Goal: Submit feedback/report problem: Submit feedback/report problem

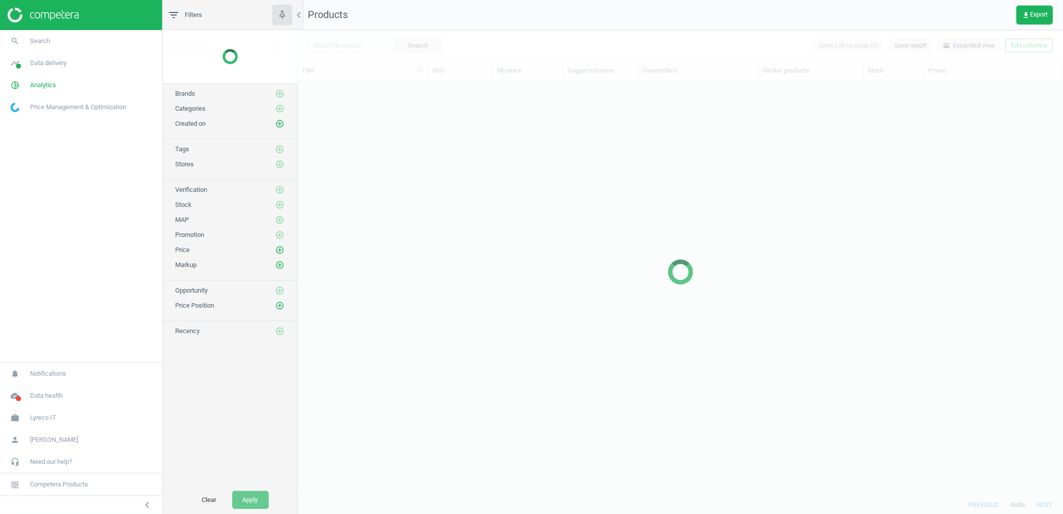
scroll to position [397, 757]
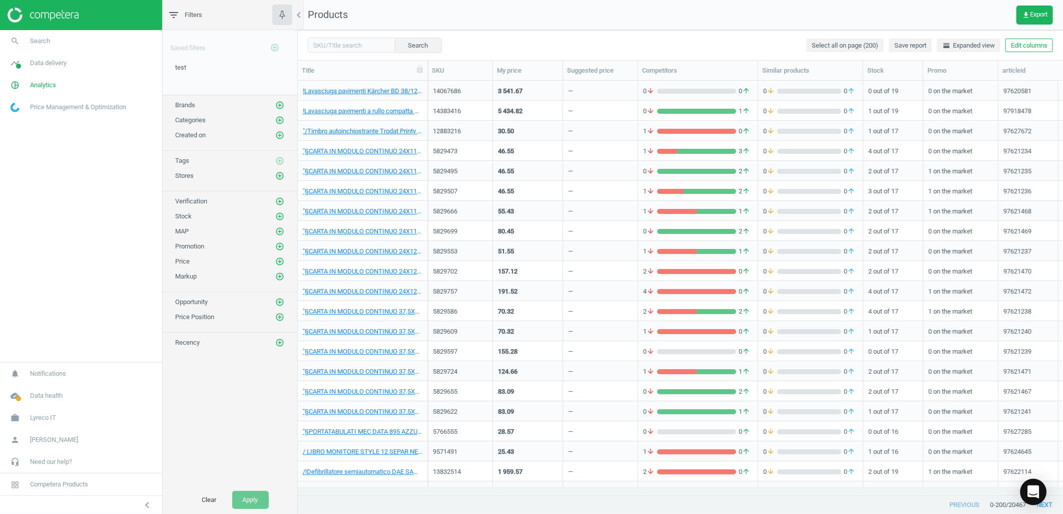
click at [1036, 488] on icon "Open Intercom Messenger" at bounding box center [1034, 491] width 12 height 13
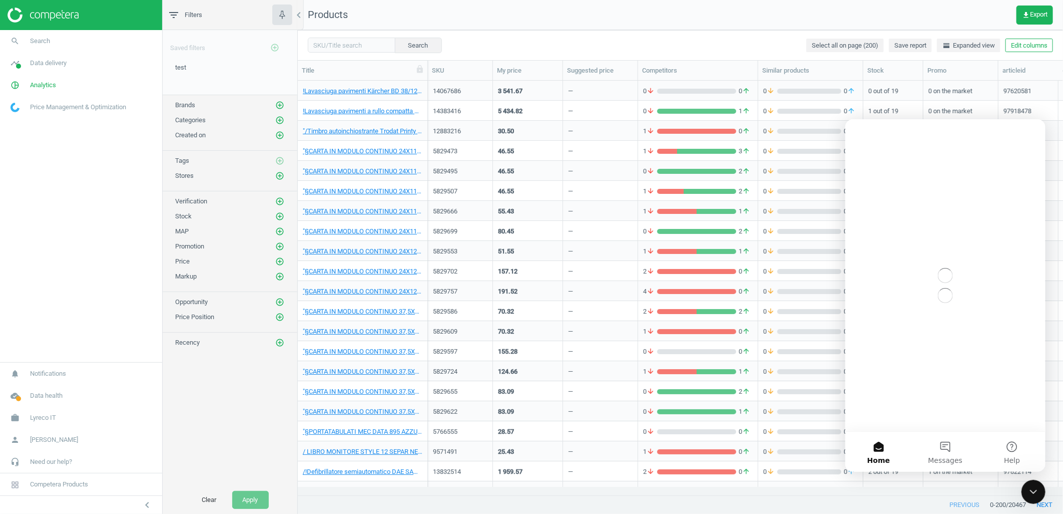
scroll to position [0, 0]
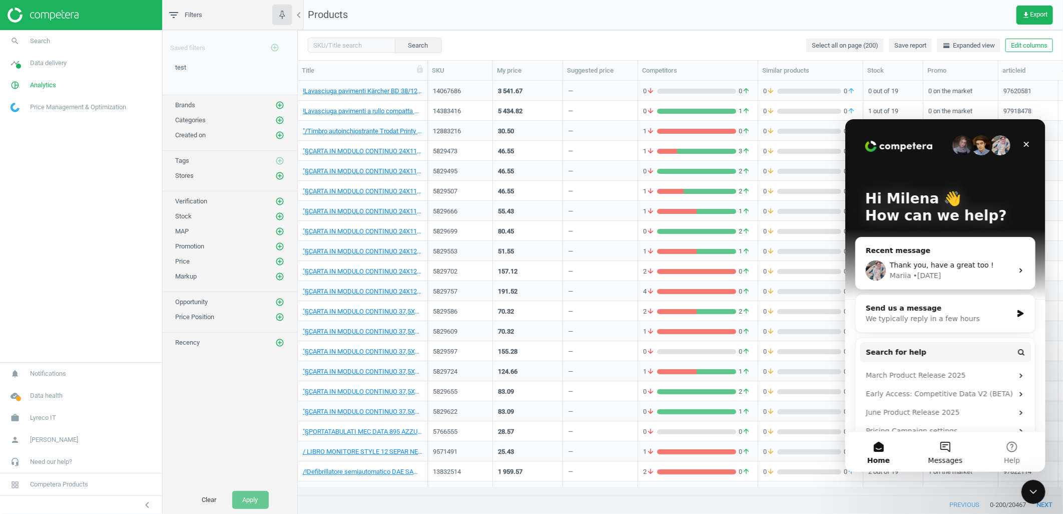
click at [950, 441] on button "Messages" at bounding box center [945, 451] width 67 height 40
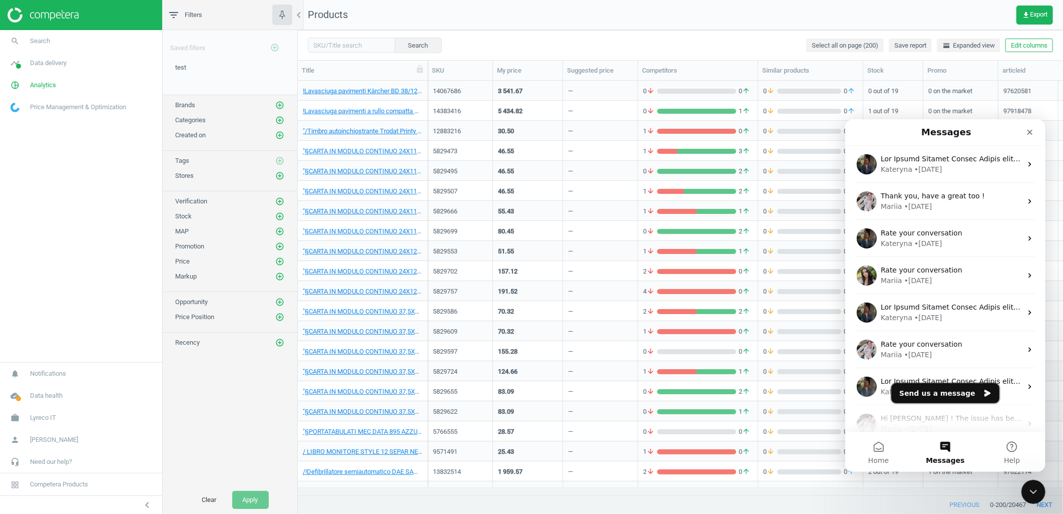
click at [931, 390] on button "Send us a message" at bounding box center [945, 392] width 108 height 20
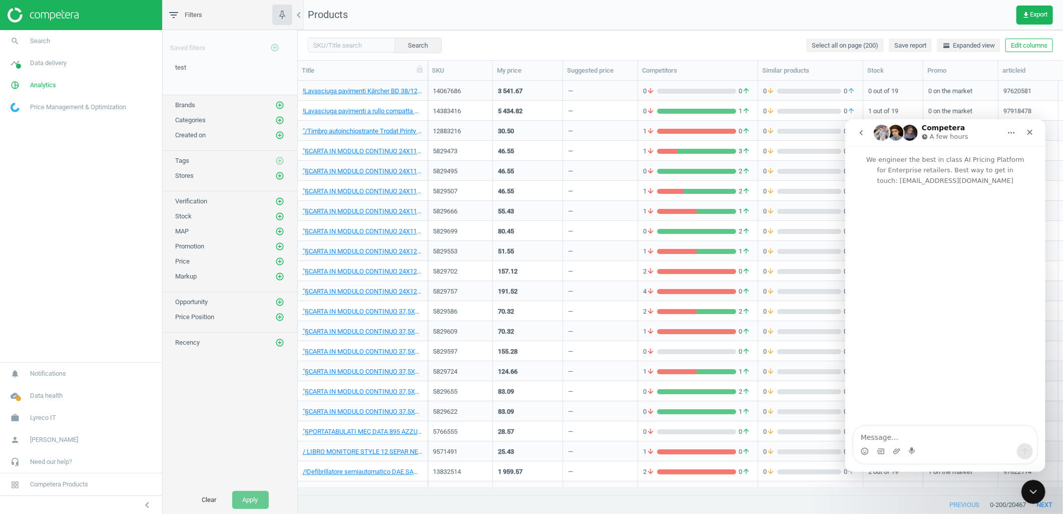
click at [879, 432] on textarea "Message…" at bounding box center [944, 433] width 183 height 17
type textarea "Hello team! I'v"
click at [58, 64] on span "Data delivery" at bounding box center [48, 63] width 37 height 9
click at [27, 82] on span "Overview" at bounding box center [23, 85] width 24 height 8
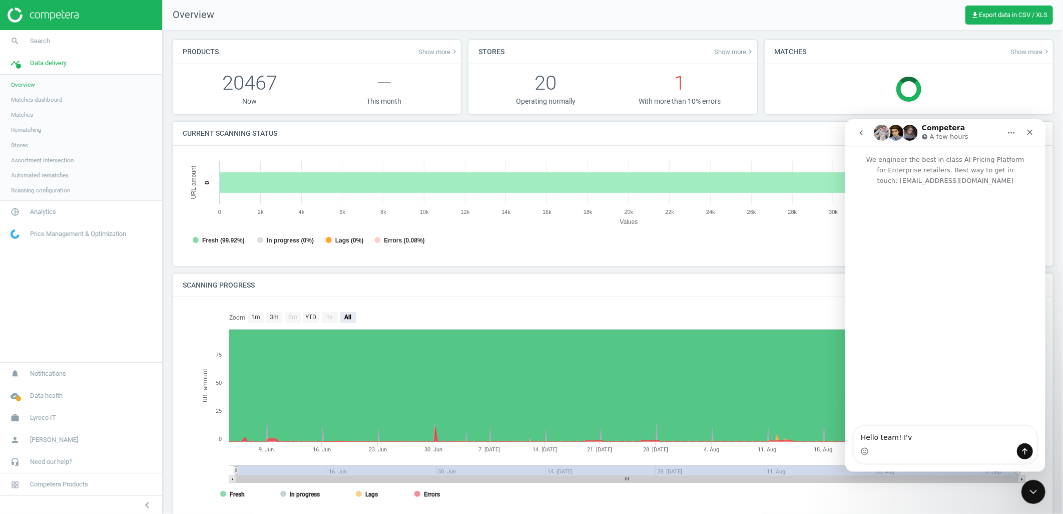
scroll to position [6, 5]
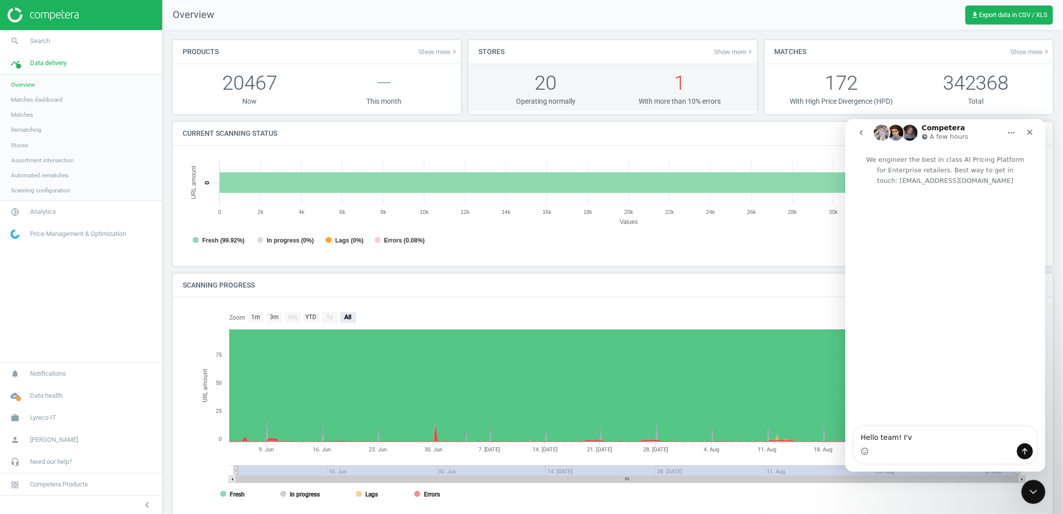
click at [666, 92] on p "1" at bounding box center [680, 83] width 134 height 28
click at [671, 88] on p "1" at bounding box center [680, 83] width 134 height 28
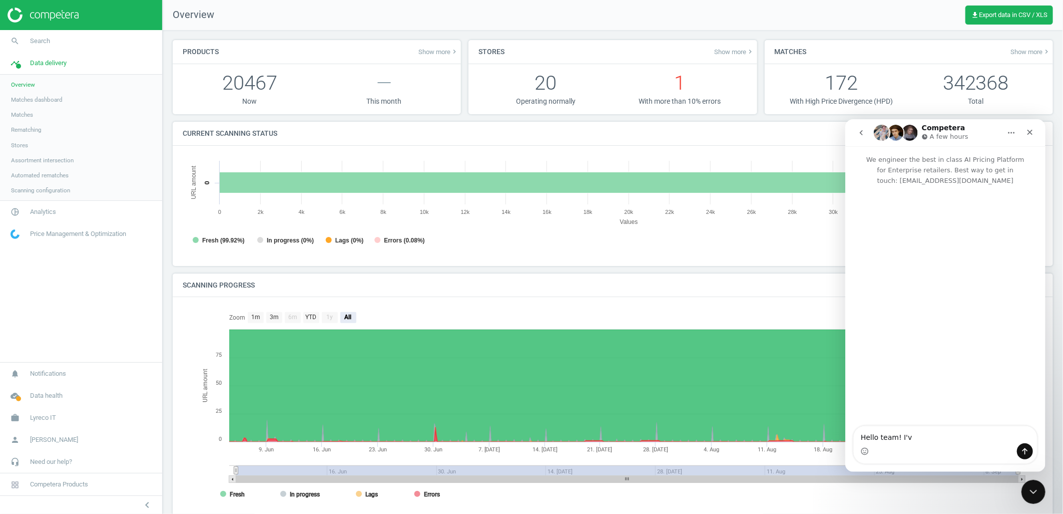
click at [735, 49] on span "Show more keyboard_arrow_right" at bounding box center [735, 52] width 40 height 8
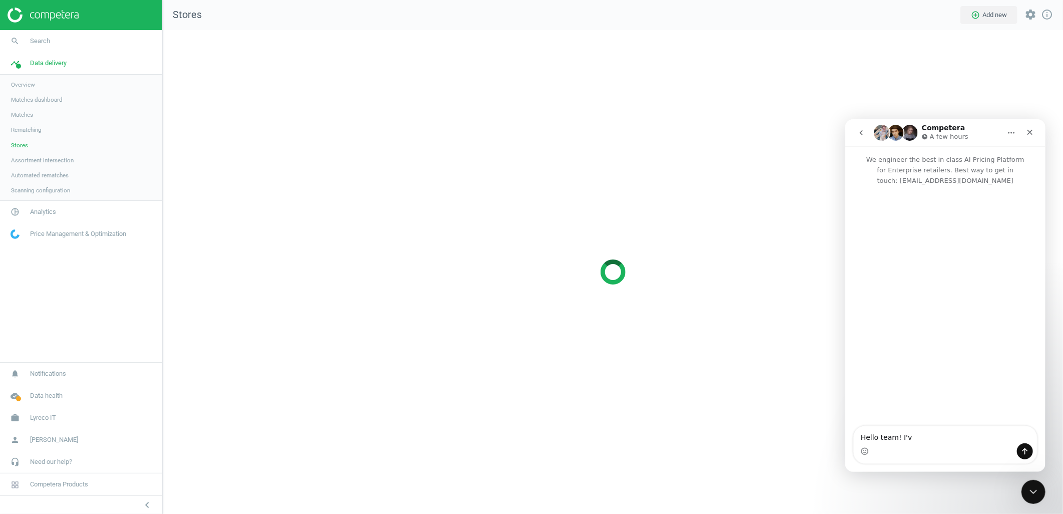
scroll to position [502, 918]
click at [1030, 135] on icon "Close" at bounding box center [1030, 132] width 8 height 8
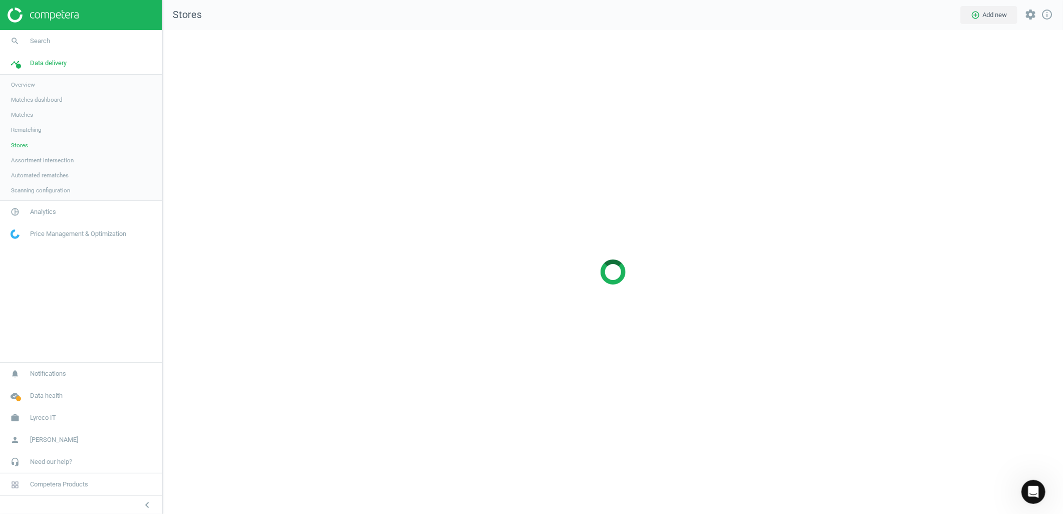
scroll to position [0, 0]
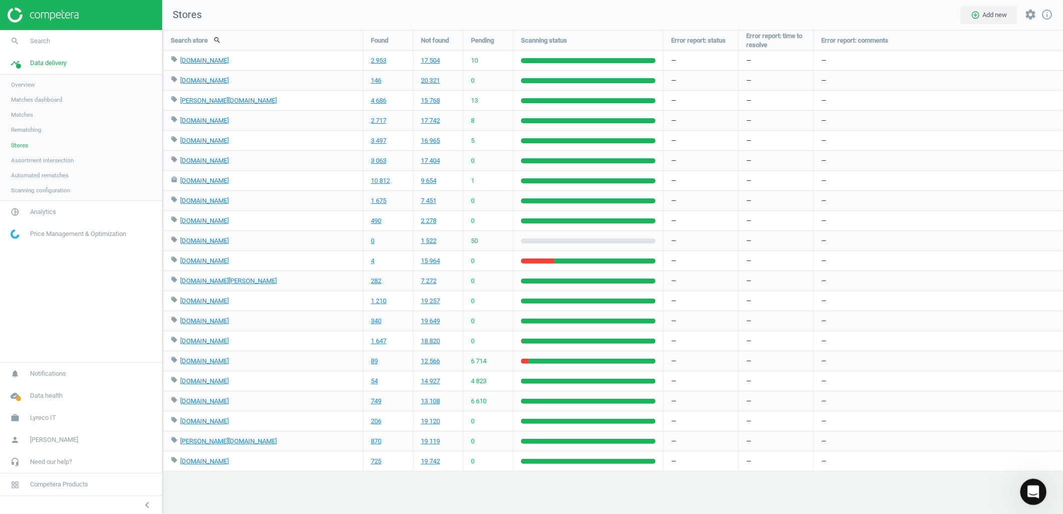
click at [1033, 489] on icon "Open Intercom Messenger" at bounding box center [1032, 490] width 7 height 8
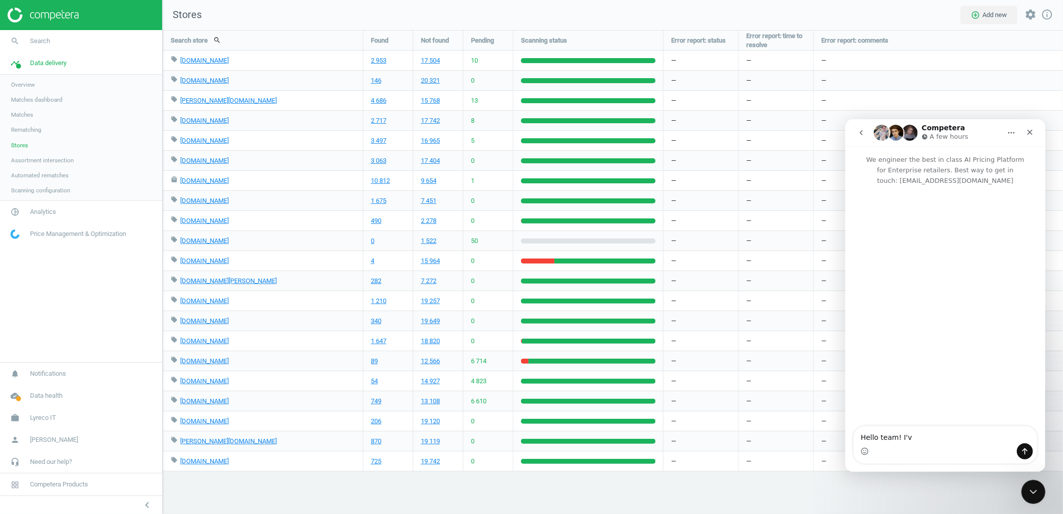
click at [914, 437] on textarea "Hello team! I'v" at bounding box center [944, 433] width 183 height 17
click at [999, 426] on textarea "Hello team! I've noticed that for competitote [DOMAIN_NAME]" at bounding box center [944, 428] width 183 height 27
click at [1001, 426] on textarea "Hello team! I've noticed that for competitote [DOMAIN_NAME]" at bounding box center [944, 428] width 183 height 27
click at [999, 428] on textarea "Hello team! I've noticed that for competitote [DOMAIN_NAME]" at bounding box center [944, 428] width 183 height 27
click at [920, 436] on textarea "Hello team! I've noticed that for competitote [DOMAIN_NAME]" at bounding box center [944, 428] width 183 height 27
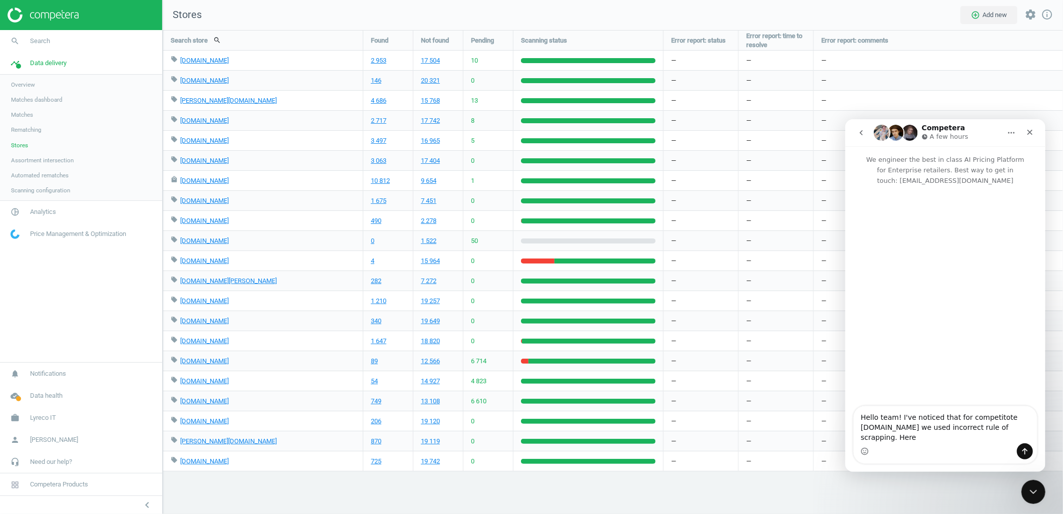
click at [1000, 416] on textarea "Hello team! I've noticed that for competitote [DOMAIN_NAME] we used incorrect r…" at bounding box center [944, 423] width 183 height 37
click at [909, 458] on div "Intercom messenger" at bounding box center [944, 450] width 183 height 16
click at [913, 425] on textarea "Hello team! I've noticed that for competitor [DOMAIN_NAME] we used incorrect ru…" at bounding box center [944, 423] width 183 height 37
click at [920, 437] on textarea "Hello team! I've noticed that for competitor [DOMAIN_NAME] ([DOMAIN_NAME]) we u…" at bounding box center [944, 423] width 183 height 37
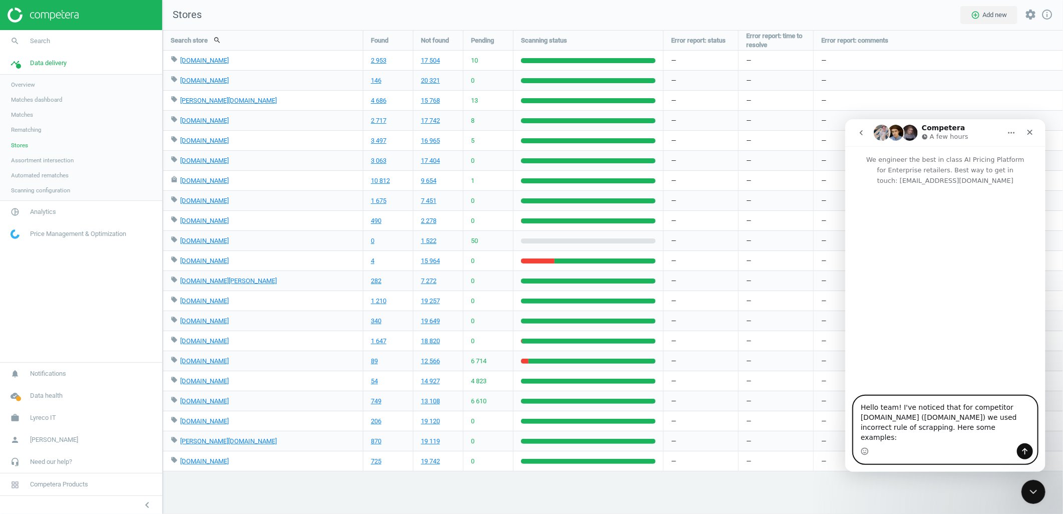
click at [963, 437] on textarea "Hello team! I've noticed that for competitor [DOMAIN_NAME] ([DOMAIN_NAME]) we u…" at bounding box center [944, 418] width 183 height 47
paste textarea "5754326"
click at [991, 437] on textarea "Hello team! I've noticed that for competitor [DOMAIN_NAME] ([DOMAIN_NAME]) we u…" at bounding box center [944, 418] width 183 height 47
paste textarea "5936291"
click at [1020, 436] on textarea "Hello team! I've noticed that for competitor [DOMAIN_NAME] ([DOMAIN_NAME]) we u…" at bounding box center [944, 418] width 183 height 47
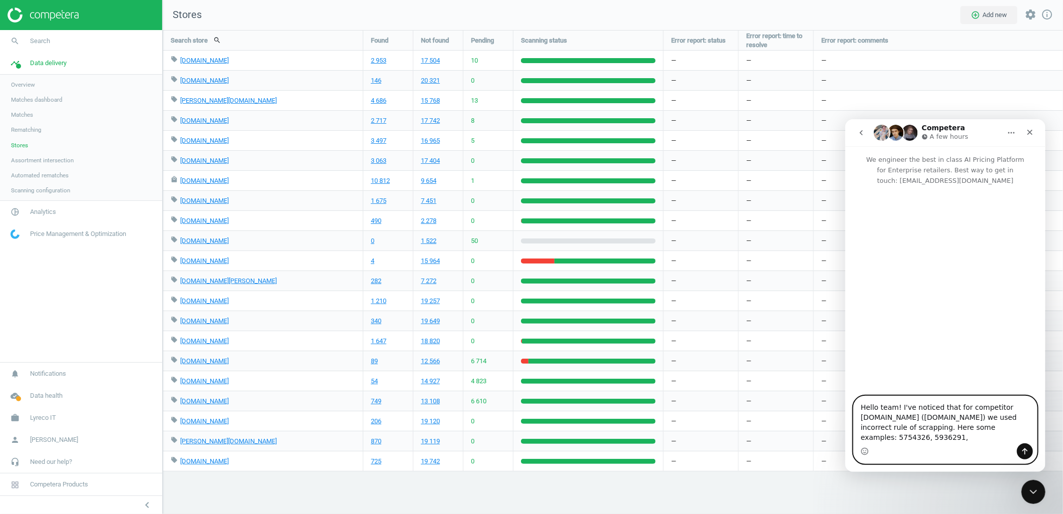
paste textarea "5944994"
click at [915, 434] on textarea "Hello team! I've noticed that for competitor [DOMAIN_NAME] ([DOMAIN_NAME]) we u…" at bounding box center [944, 418] width 183 height 47
paste textarea "5953073"
drag, startPoint x: 923, startPoint y: 437, endPoint x: 924, endPoint y: 445, distance: 7.6
click at [924, 445] on div "Hello team! I've noticed that for competitor [DOMAIN_NAME] ([DOMAIN_NAME]) we u…" at bounding box center [944, 423] width 183 height 77
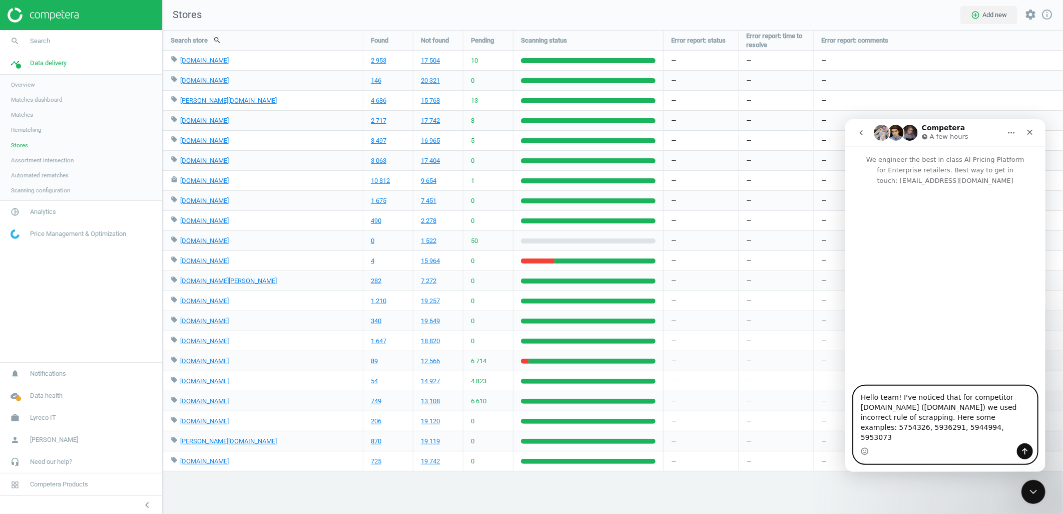
drag, startPoint x: 919, startPoint y: 435, endPoint x: 860, endPoint y: 431, distance: 58.2
click at [860, 431] on textarea "Hello team! I've noticed that for competitor [DOMAIN_NAME] ([DOMAIN_NAME]) we u…" at bounding box center [944, 413] width 183 height 57
drag, startPoint x: 1021, startPoint y: 435, endPoint x: 992, endPoint y: 432, distance: 29.2
click at [992, 432] on textarea "Hello team! I've noticed that for competitor [DOMAIN_NAME] ([DOMAIN_NAME]) we u…" at bounding box center [944, 418] width 183 height 47
click at [994, 435] on textarea "Hello team! I've noticed that for competitor [DOMAIN_NAME] ([DOMAIN_NAME]) we u…" at bounding box center [944, 418] width 183 height 47
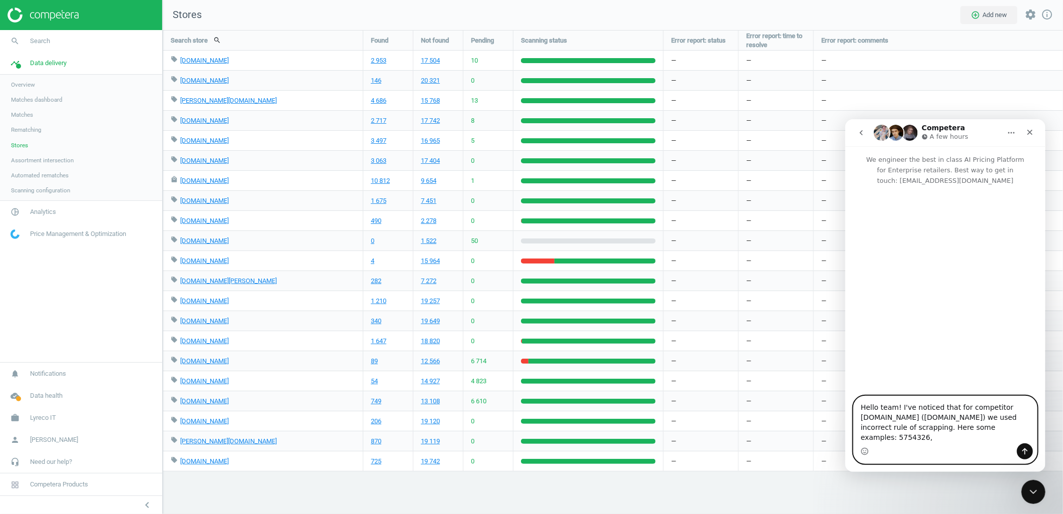
paste textarea "5729001"
click at [1024, 435] on textarea "Hello team! I've noticed that for competitor [DOMAIN_NAME] ([DOMAIN_NAME]) we u…" at bounding box center [944, 418] width 183 height 47
paste textarea "486166"
click at [886, 436] on textarea "Hello team! I've noticed that for competitor [DOMAIN_NAME] ([DOMAIN_NAME]) we u…" at bounding box center [944, 413] width 183 height 57
click at [1002, 436] on textarea "Hello team! I've noticed that for competitor [DOMAIN_NAME] ([DOMAIN_NAME]) we u…" at bounding box center [944, 408] width 183 height 67
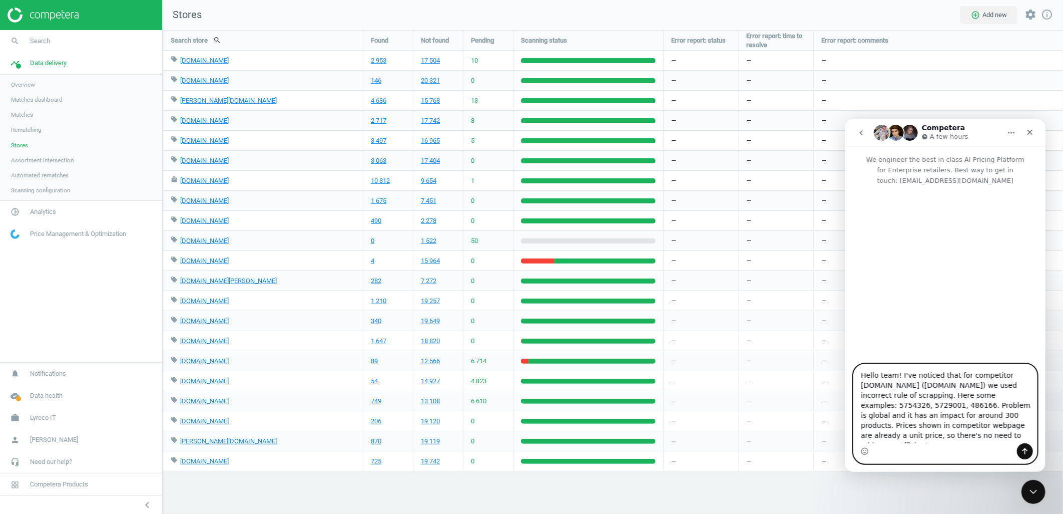
click at [899, 375] on textarea "Hello team! I've noticed that for competitor [DOMAIN_NAME] ([DOMAIN_NAME]) we u…" at bounding box center [944, 402] width 183 height 79
click at [951, 391] on textarea "Hello team! I've noticed that for competitor [DOMAIN_NAME] ([DOMAIN_NAME]) we u…" at bounding box center [944, 402] width 183 height 79
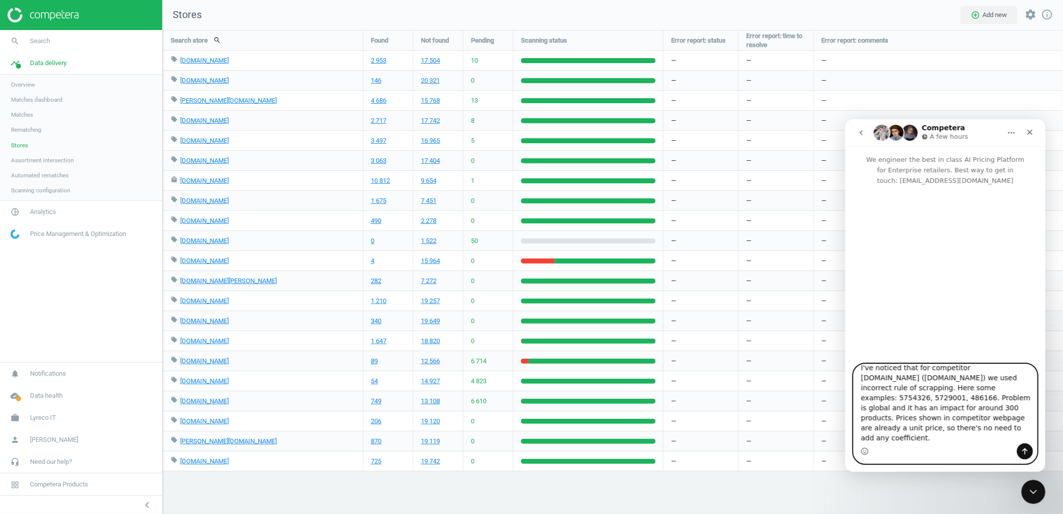
click at [913, 387] on textarea "Hello team! I've noticed that for competitor [DOMAIN_NAME] ([DOMAIN_NAME]) we u…" at bounding box center [944, 402] width 183 height 79
click at [911, 387] on textarea "Hello team! I've noticed that for competitor [DOMAIN_NAME] ([DOMAIN_NAME]) we u…" at bounding box center [944, 402] width 183 height 79
click at [919, 430] on textarea "Hello team! I've noticed that for competitor [DOMAIN_NAME] ([DOMAIN_NAME]) we u…" at bounding box center [944, 402] width 183 height 79
click at [887, 410] on textarea "Hello team! I've noticed that for competitor [DOMAIN_NAME] ([DOMAIN_NAME]) we u…" at bounding box center [944, 402] width 183 height 79
click at [929, 430] on textarea "Hello team! I've noticed that for competitor [DOMAIN_NAME] ([DOMAIN_NAME]) we u…" at bounding box center [944, 402] width 183 height 79
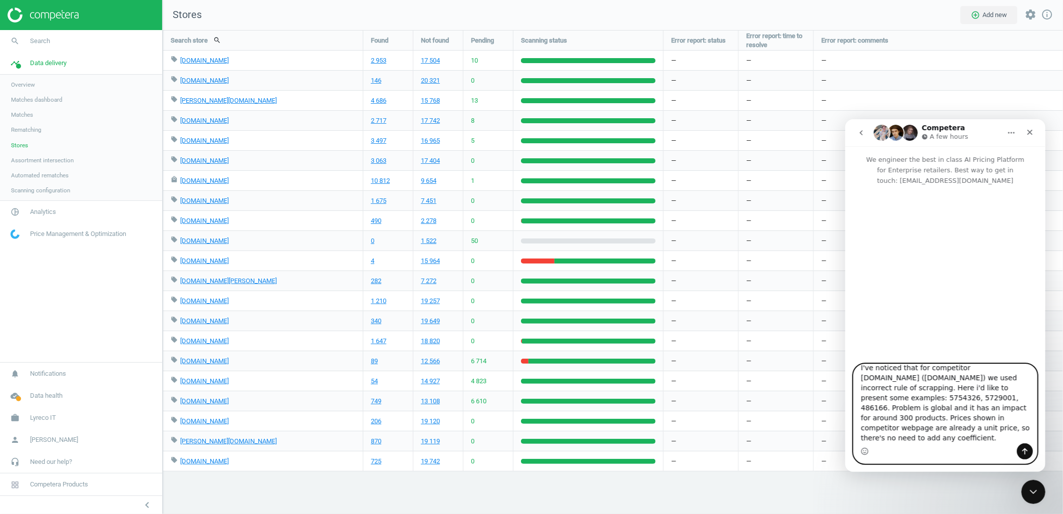
click at [894, 417] on textarea "Hello team! I've noticed that for competitor [DOMAIN_NAME] ([DOMAIN_NAME]) we u…" at bounding box center [944, 402] width 183 height 79
click at [1002, 408] on textarea "Hello team! I've noticed that for competitor [DOMAIN_NAME] ([DOMAIN_NAME]) we u…" at bounding box center [944, 402] width 183 height 79
click at [897, 418] on textarea "Hello team! I've noticed that for competitor [DOMAIN_NAME] ([DOMAIN_NAME]) we u…" at bounding box center [944, 402] width 183 height 79
click at [938, 417] on textarea "Hello team! I've noticed that for competitor [DOMAIN_NAME] ([DOMAIN_NAME]) we u…" at bounding box center [944, 402] width 183 height 79
click at [949, 435] on textarea "Hello team! I've noticed that for competitor [DOMAIN_NAME] ([DOMAIN_NAME]) we u…" at bounding box center [944, 402] width 183 height 79
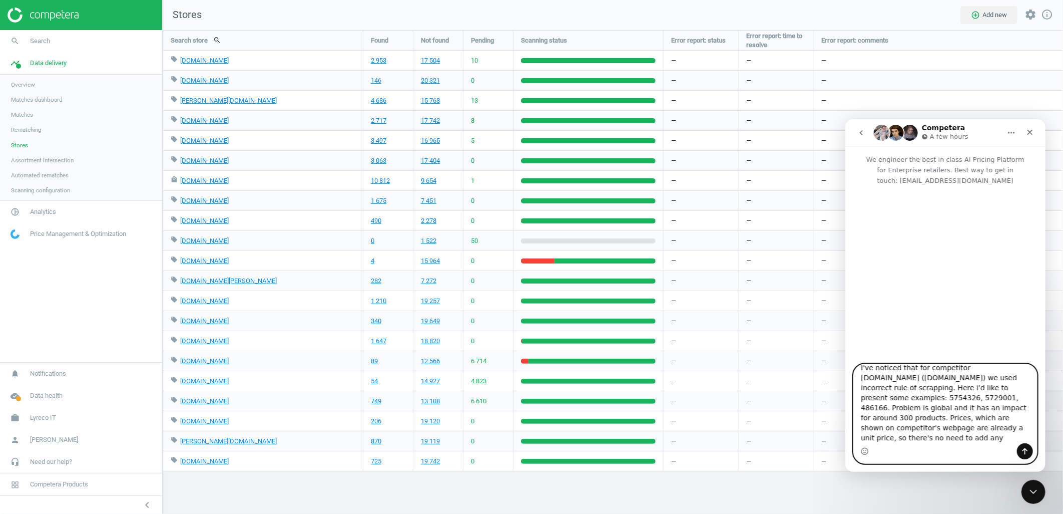
click at [1019, 418] on textarea "Hello team! I've noticed that for competitor [DOMAIN_NAME] ([DOMAIN_NAME]) we u…" at bounding box center [944, 402] width 183 height 79
click at [963, 437] on textarea "Hello team! I've noticed that for competitor [DOMAIN_NAME] ([DOMAIN_NAME]) we u…" at bounding box center [944, 402] width 183 height 79
type textarea "Hello team! I've noticed that for competitor [DOMAIN_NAME] ([DOMAIN_NAME]) we u…"
click at [1022, 449] on icon "Send a message…" at bounding box center [1025, 450] width 8 height 8
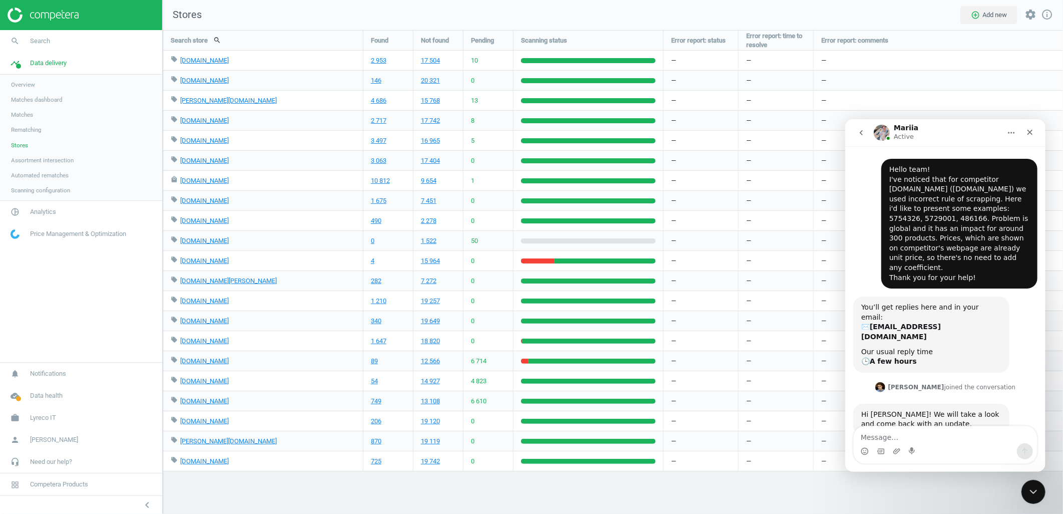
scroll to position [92, 0]
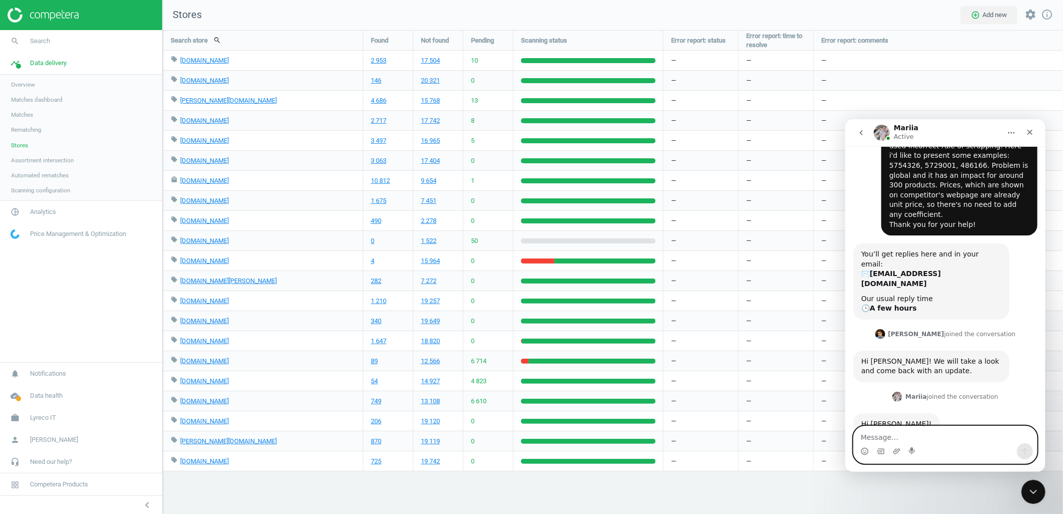
click at [941, 431] on textarea "Message…" at bounding box center [944, 433] width 183 height 17
type textarea "Hi team! Thank you!"
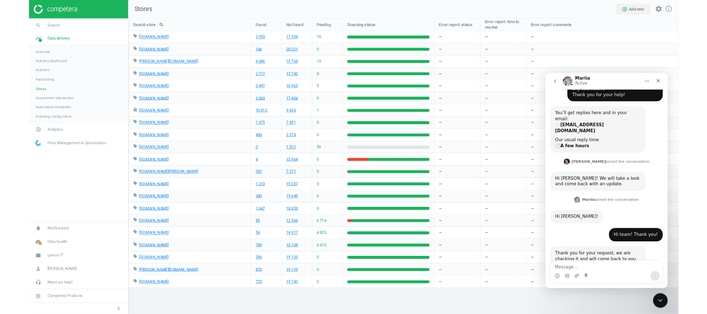
scroll to position [152, 0]
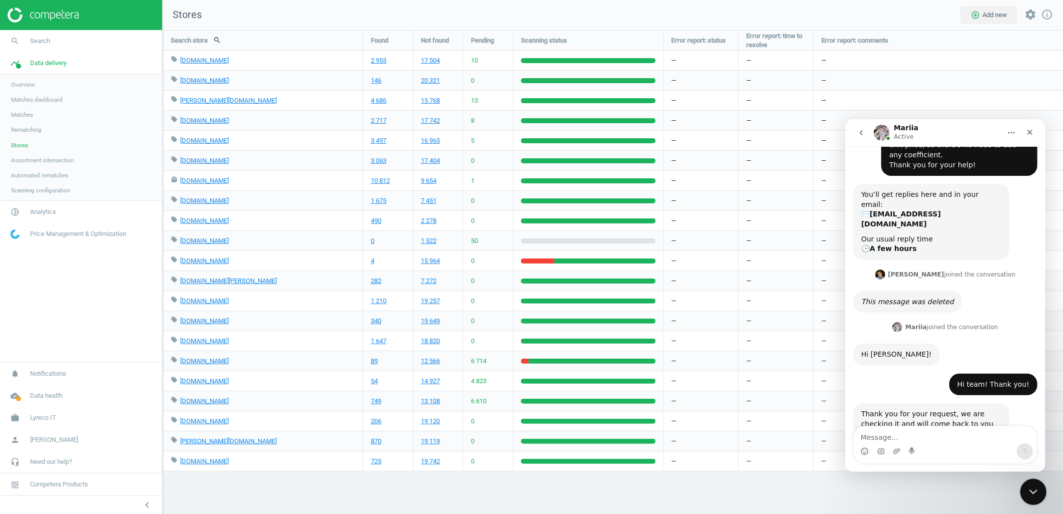
click at [1030, 493] on icon "Close Intercom Messenger" at bounding box center [1032, 490] width 12 height 12
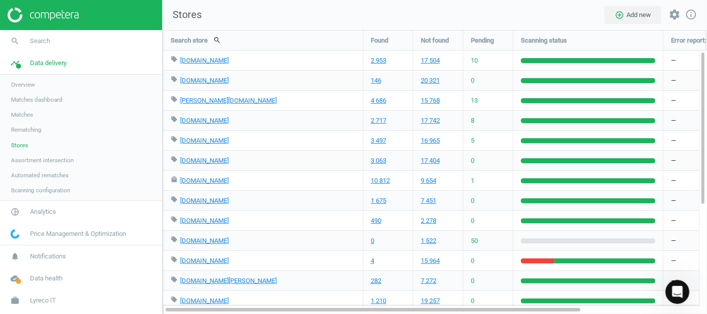
scroll to position [242, 0]
click at [45, 299] on span "Lyreco IT" at bounding box center [43, 300] width 26 height 9
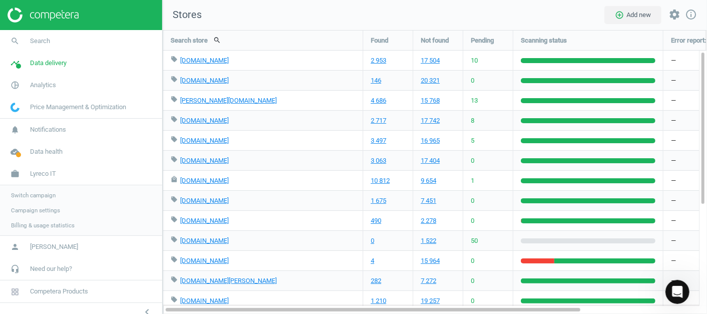
click at [37, 198] on span "Switch campaign" at bounding box center [33, 195] width 45 height 8
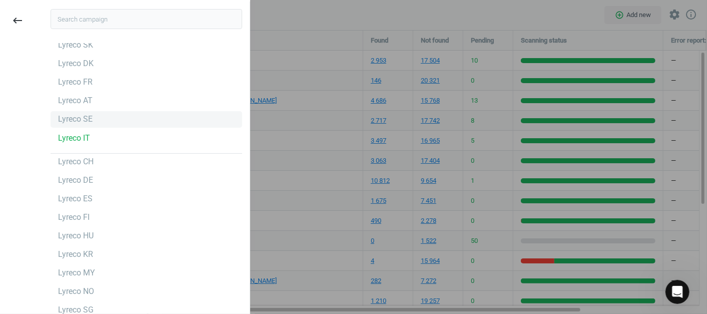
scroll to position [0, 0]
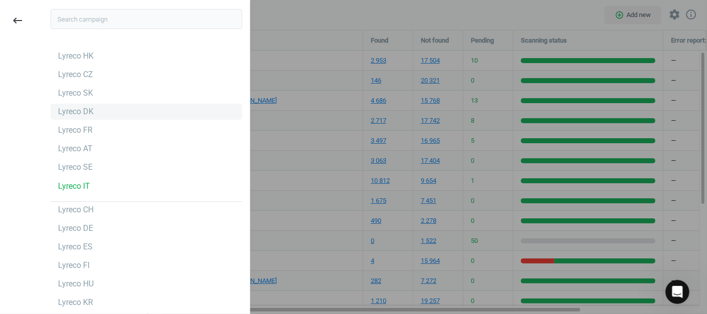
click at [100, 109] on div "Lyreco DK" at bounding box center [147, 112] width 192 height 16
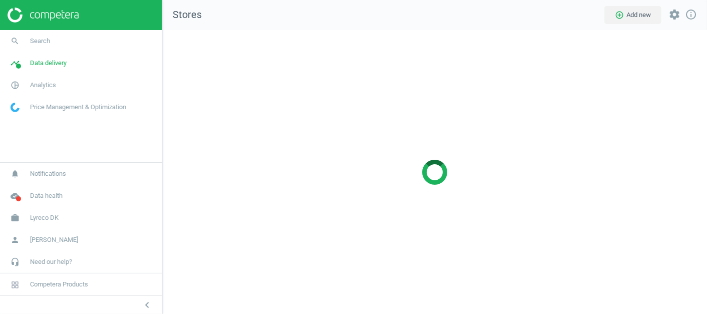
scroll to position [301, 562]
click at [112, 46] on link "search Search" at bounding box center [81, 41] width 162 height 22
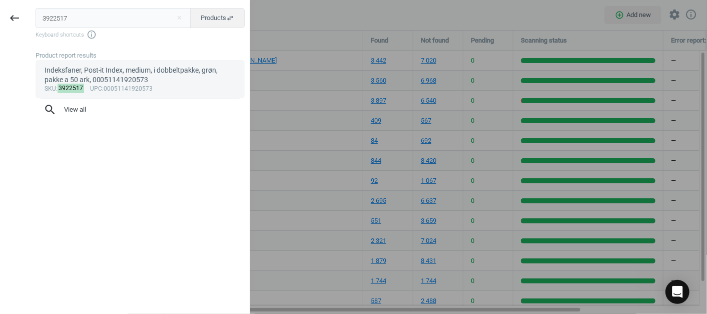
type input "3922517"
click at [114, 67] on div "Indeksfaner, Post-it Index, medium, i dobbeltpakke, grøn, pakke a 50 ark, 00051…" at bounding box center [141, 76] width 192 height 20
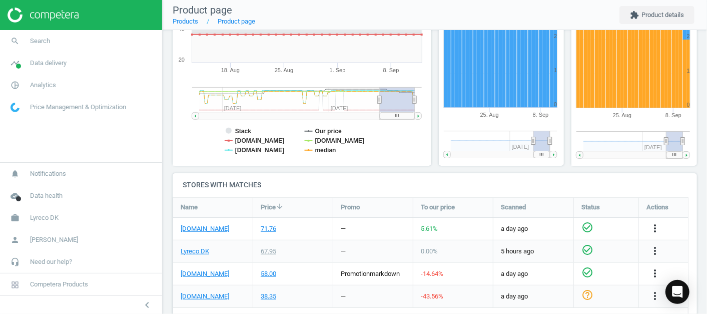
scroll to position [275, 0]
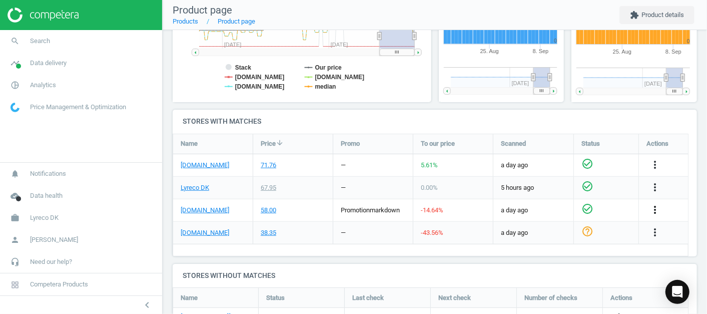
click at [654, 209] on icon "more_vert" at bounding box center [655, 210] width 12 height 12
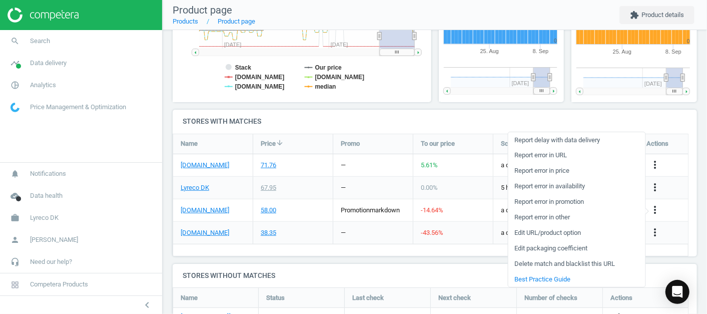
click at [212, 266] on h4 "Stores without matches" at bounding box center [435, 276] width 525 height 24
